Goal: Find specific page/section: Find specific page/section

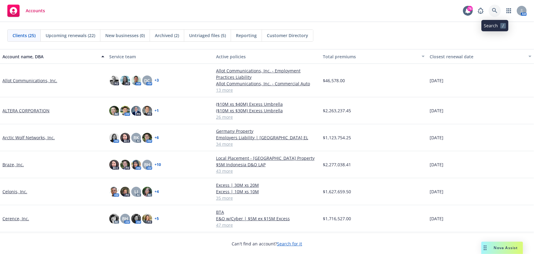
click at [492, 8] on link at bounding box center [495, 11] width 12 height 12
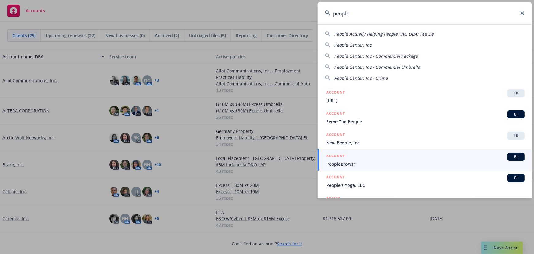
click at [368, 45] on span "People Center, Inc" at bounding box center [352, 45] width 37 height 6
type input "People Center, Inc"
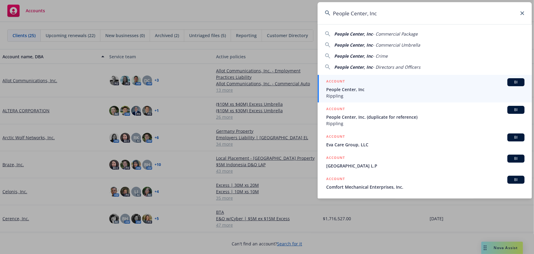
click at [510, 78] on div "BI" at bounding box center [516, 82] width 17 height 8
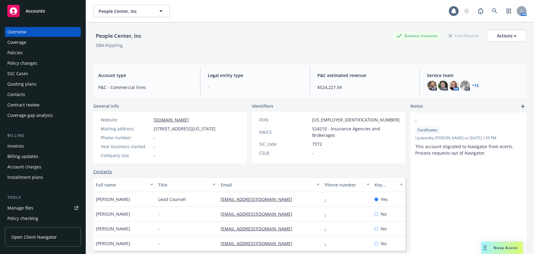
click at [22, 52] on div "Policies" at bounding box center [42, 53] width 71 height 10
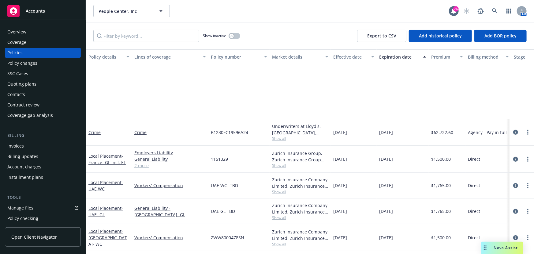
scroll to position [195, 0]
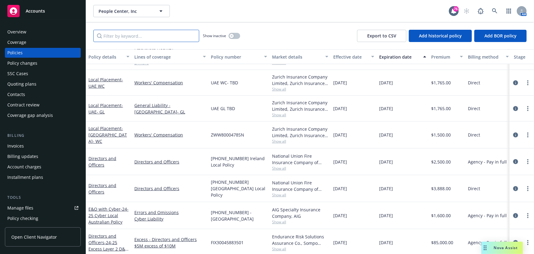
click at [113, 33] on input "Filter by keyword..." at bounding box center [146, 36] width 106 height 12
type input "foreign"
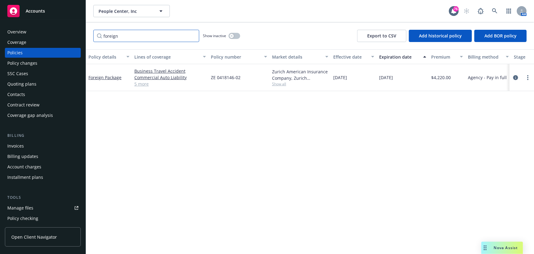
scroll to position [0, 0]
click at [109, 75] on link "Foreign Package" at bounding box center [105, 77] width 33 height 6
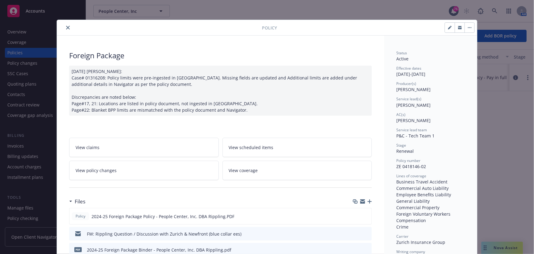
click at [67, 27] on icon "close" at bounding box center [68, 28] width 4 height 4
